Goal: Task Accomplishment & Management: Complete application form

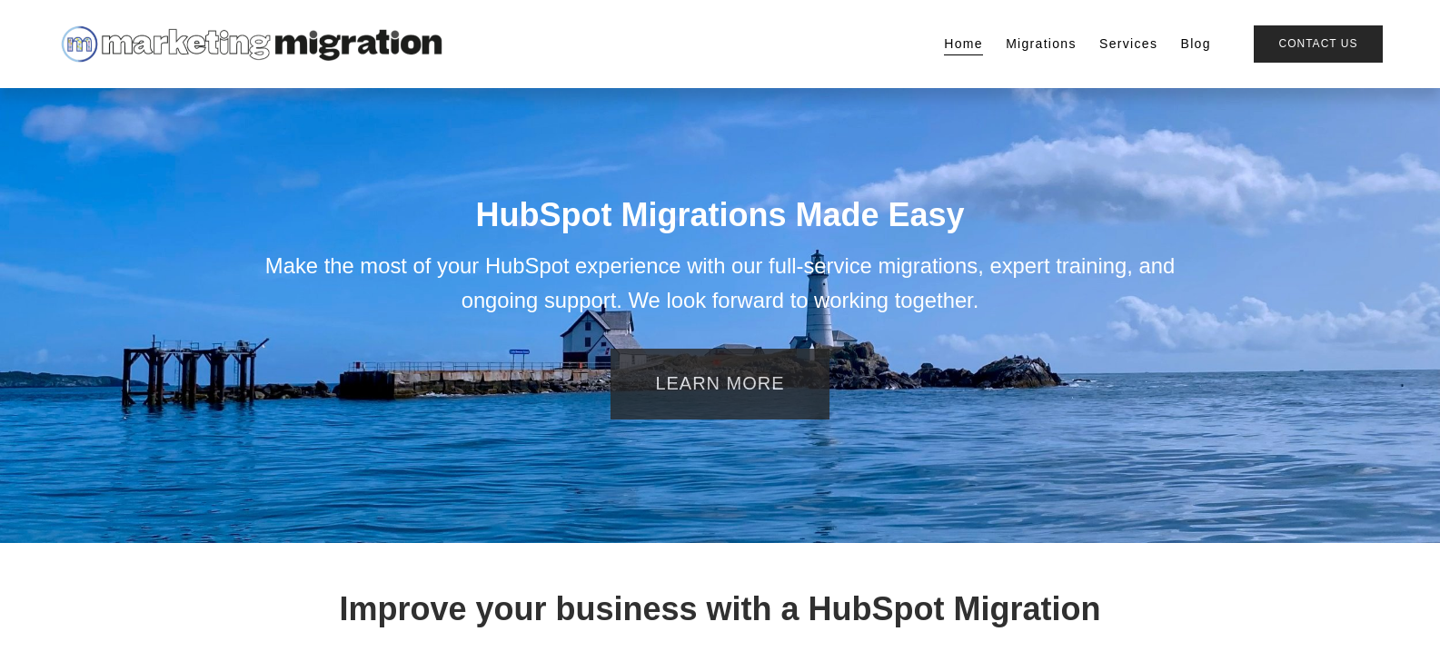
click at [1254, 25] on link "Contact Us" at bounding box center [1318, 43] width 128 height 37
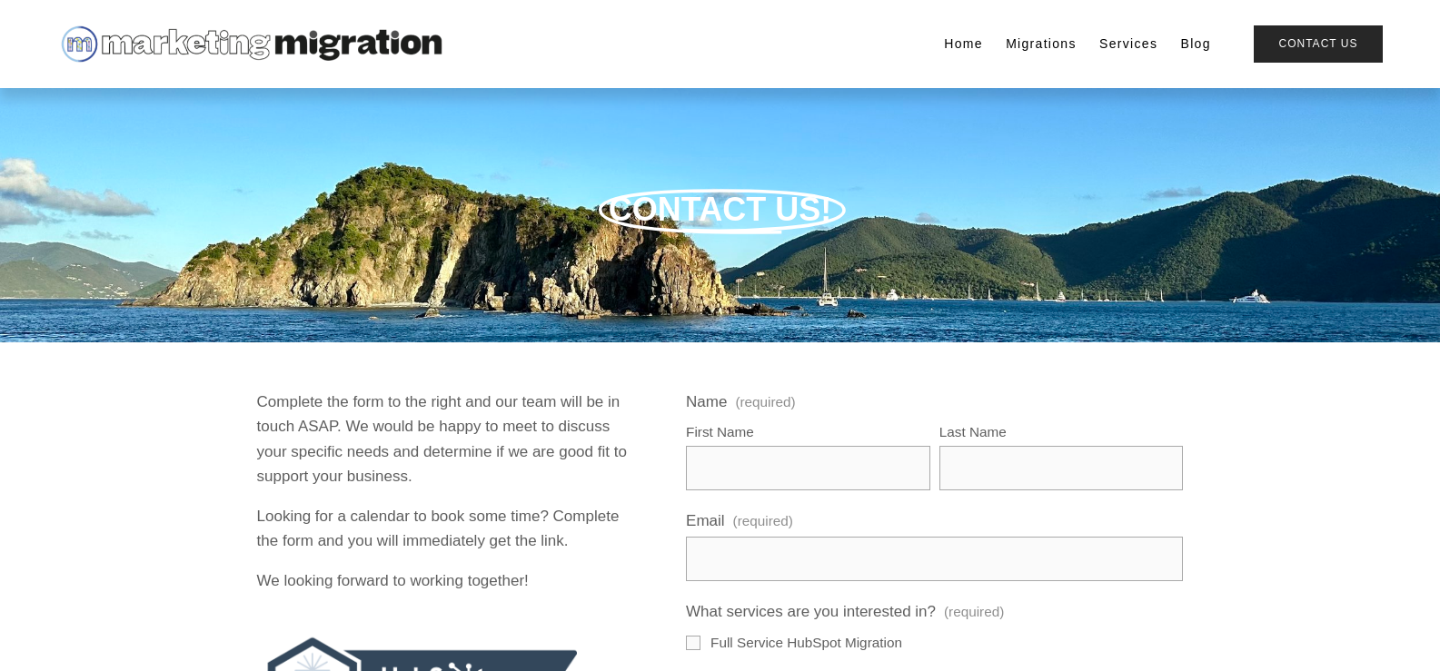
scroll to position [454, 0]
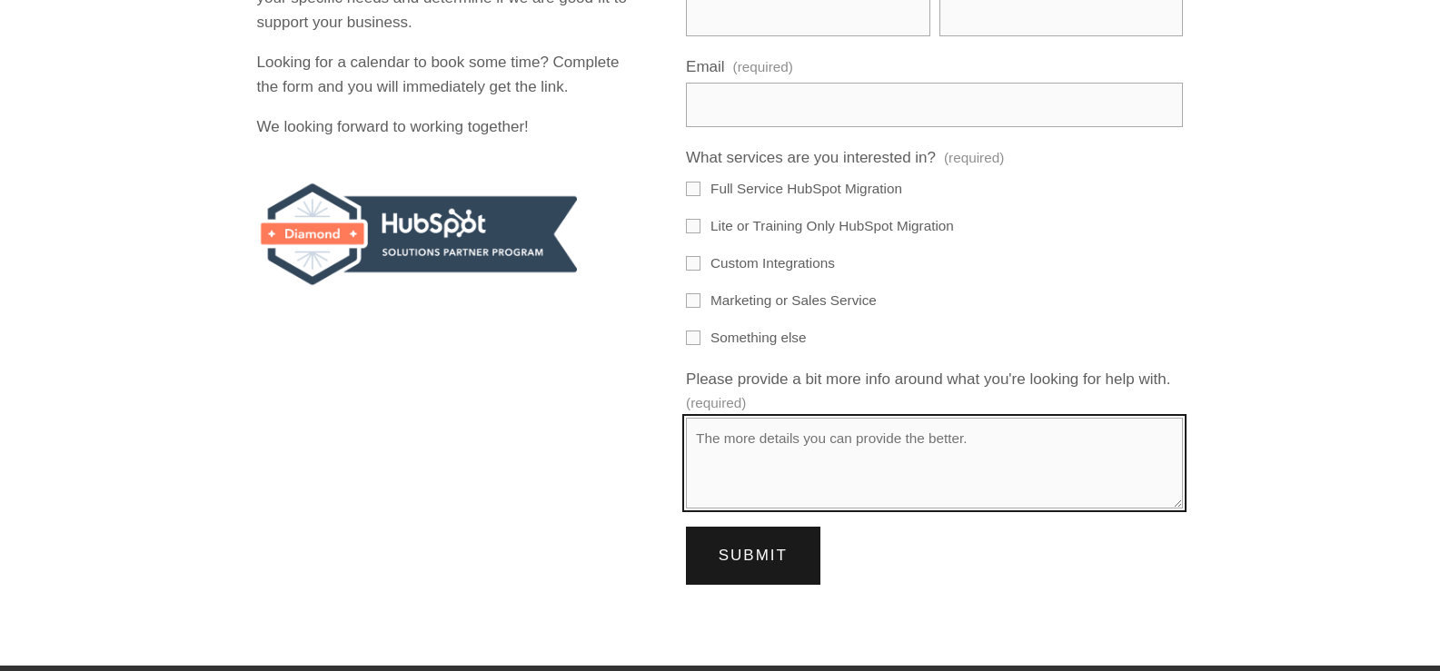
click at [828, 460] on textarea "Please provide a bit more info around what you're looking for help with. (requi…" at bounding box center [934, 463] width 497 height 91
paste textarea "Wikipedia is considered to be the World’s most significant tool for reference m…"
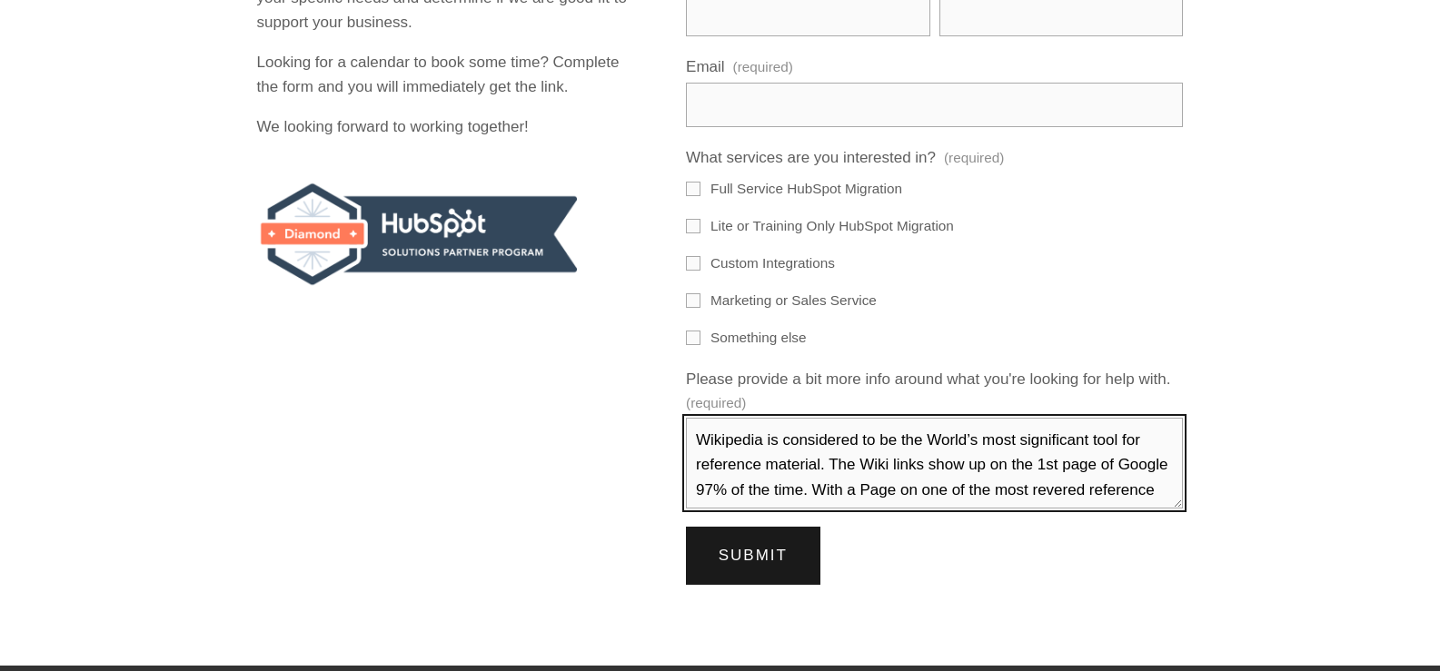
scroll to position [336, 0]
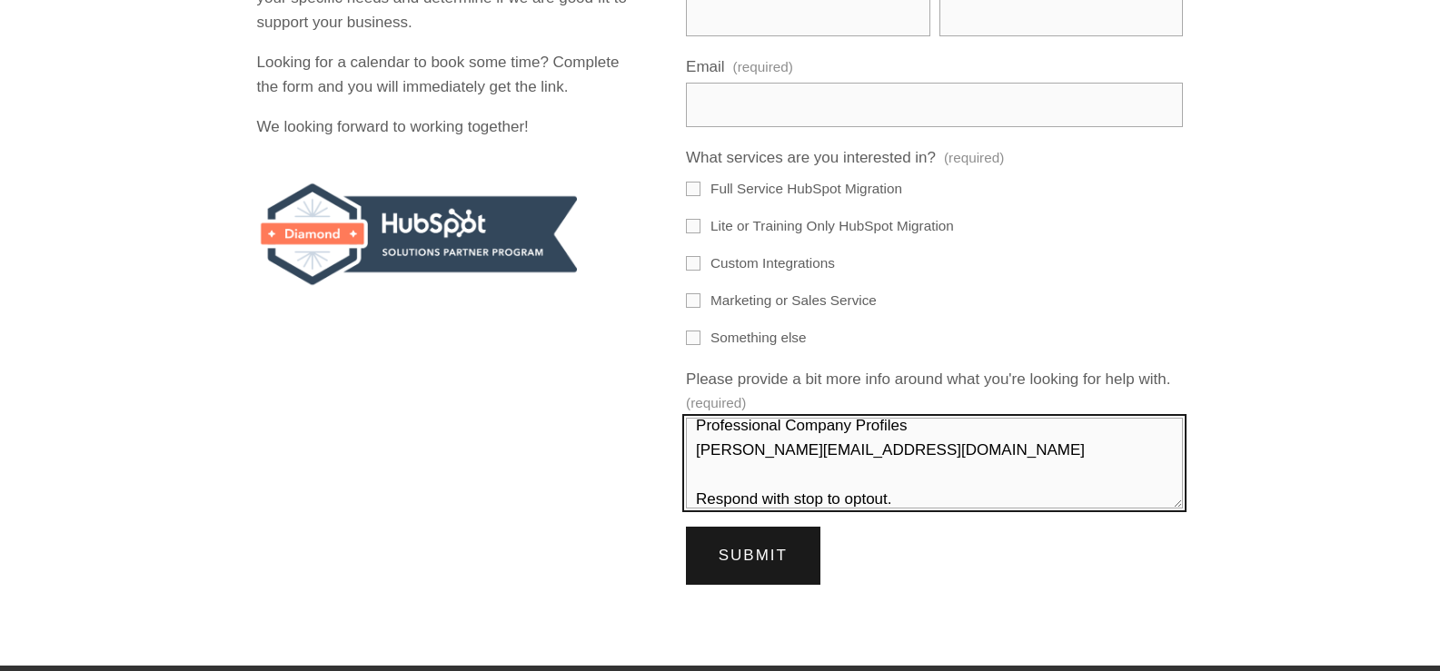
type textarea "Wikipedia is considered to be the World’s most significant tool for reference m…"
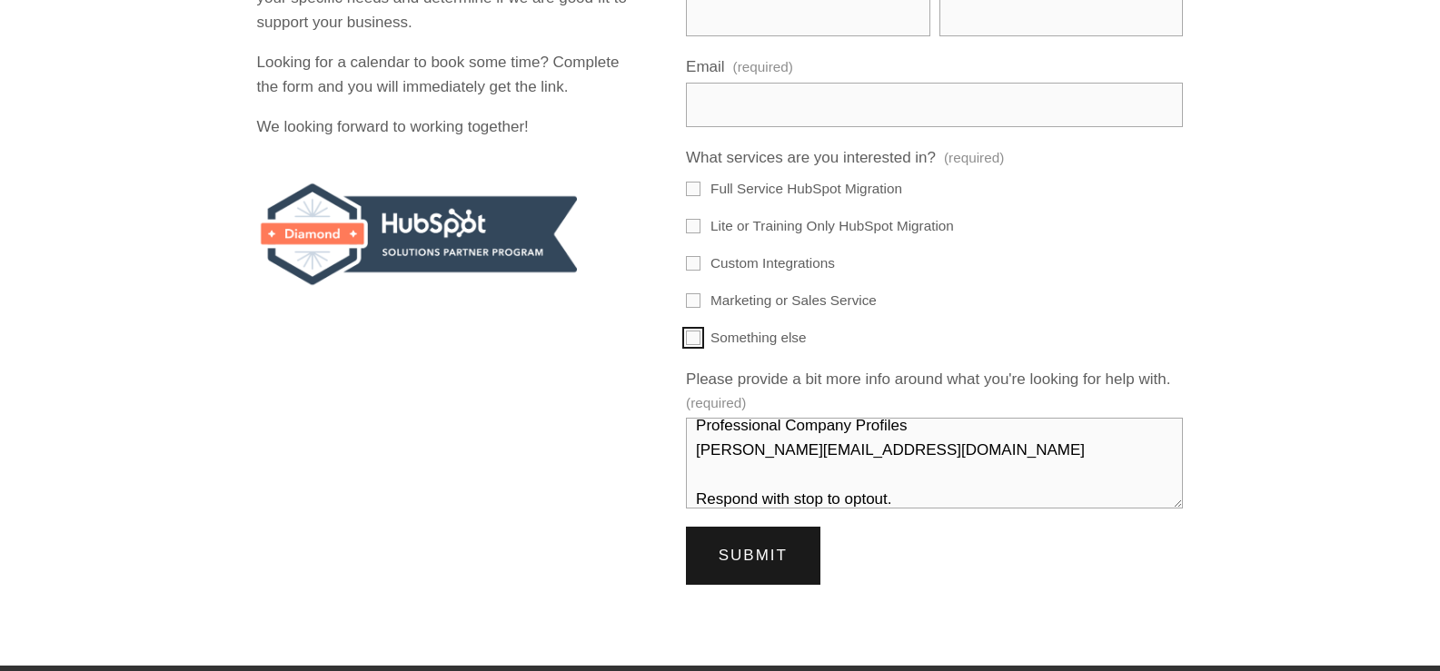
click at [695, 339] on input "Something else" at bounding box center [693, 338] width 15 height 15
checkbox input "true"
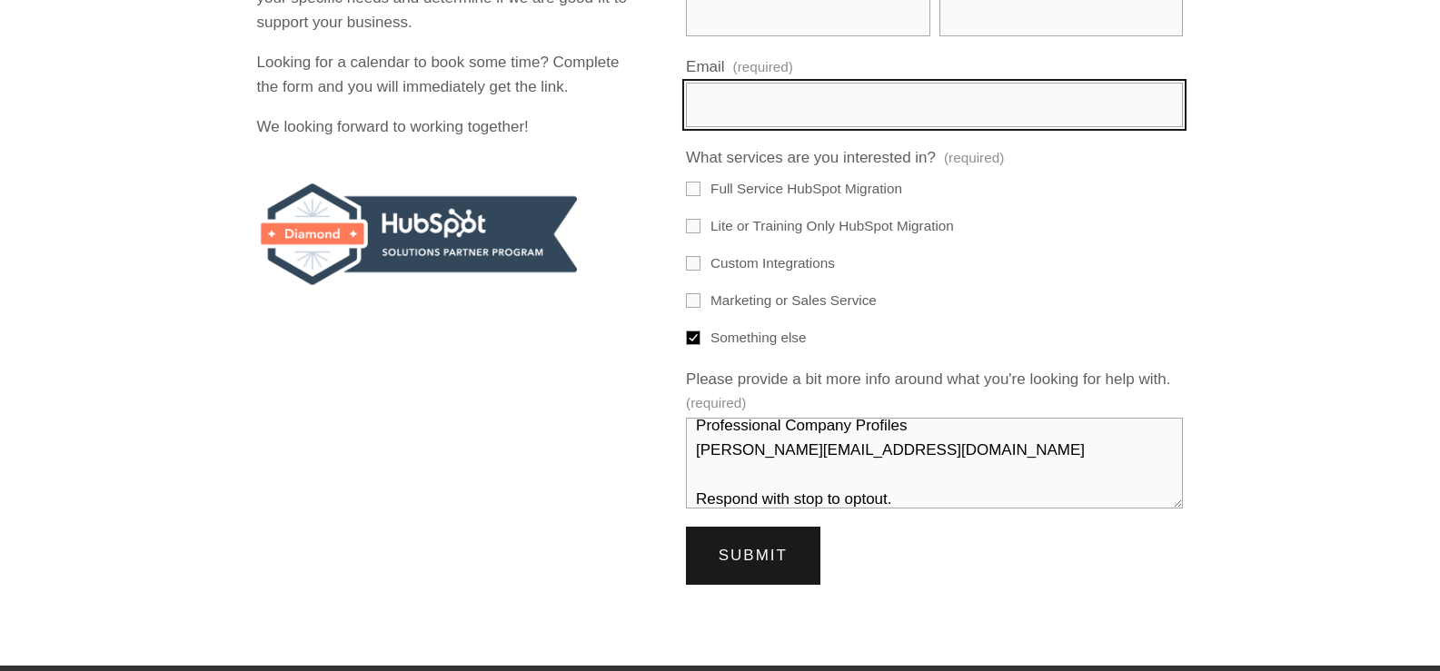
drag, startPoint x: 765, startPoint y: 106, endPoint x: 796, endPoint y: 120, distance: 33.8
click at [765, 106] on input "Email (required)" at bounding box center [934, 105] width 497 height 45
type input "Katie.J@procompanyprofiles.com"
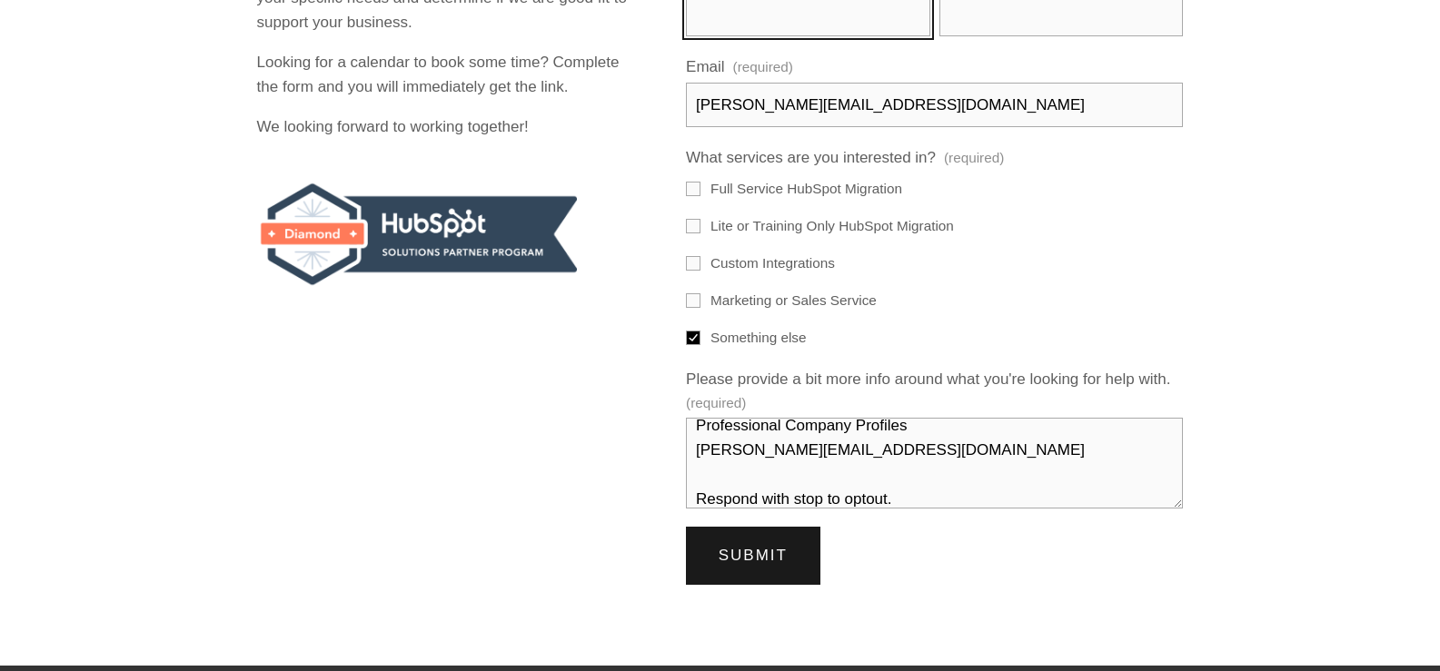
type input "Katie"
type input "Jones"
click at [758, 542] on button "Submit Submit" at bounding box center [753, 556] width 134 height 58
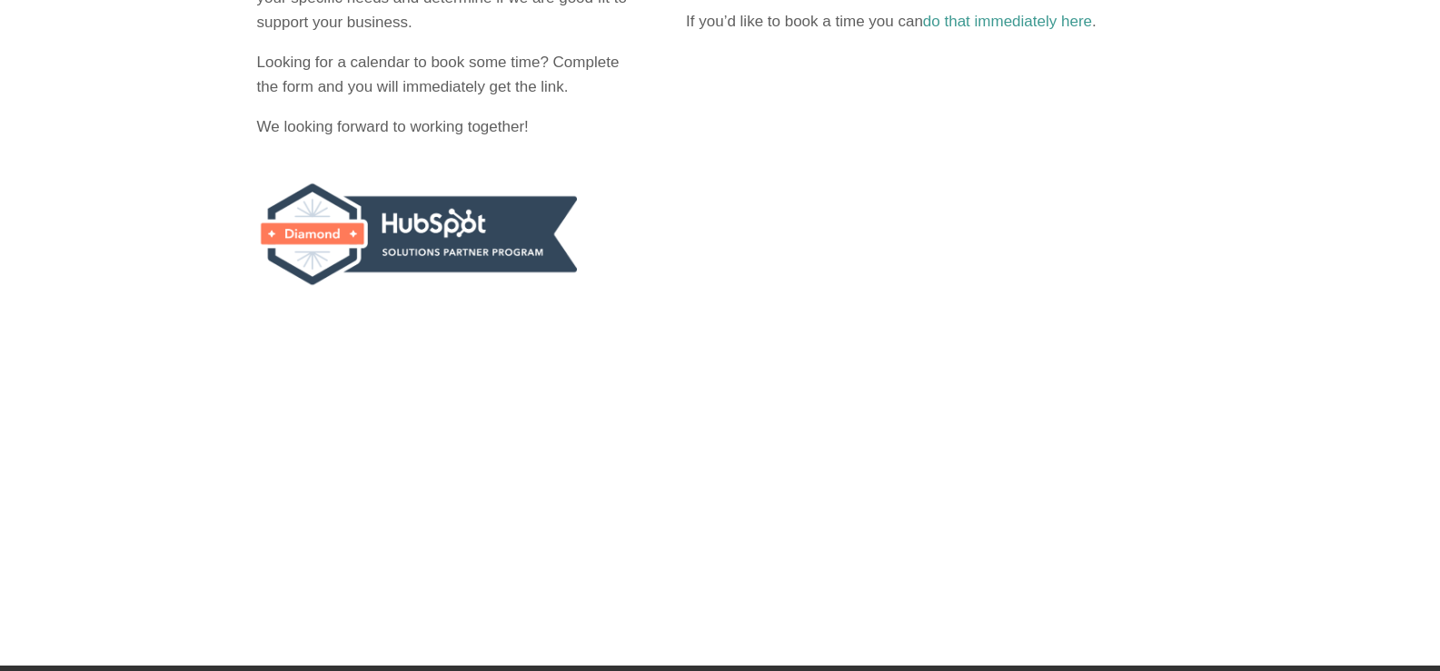
scroll to position [416, 0]
